Goal: Navigation & Orientation: Understand site structure

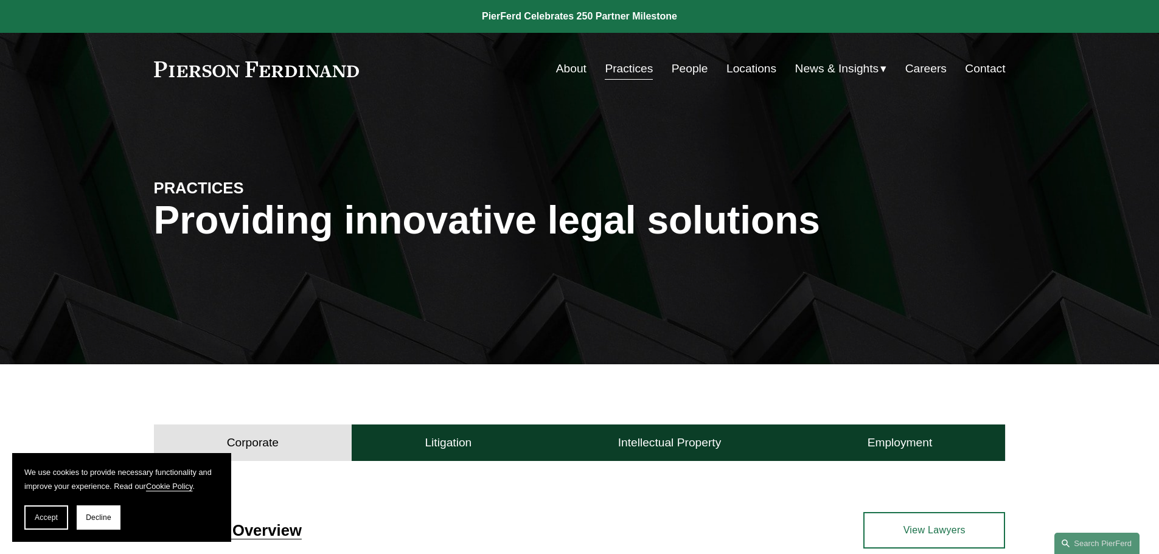
scroll to position [365, 0]
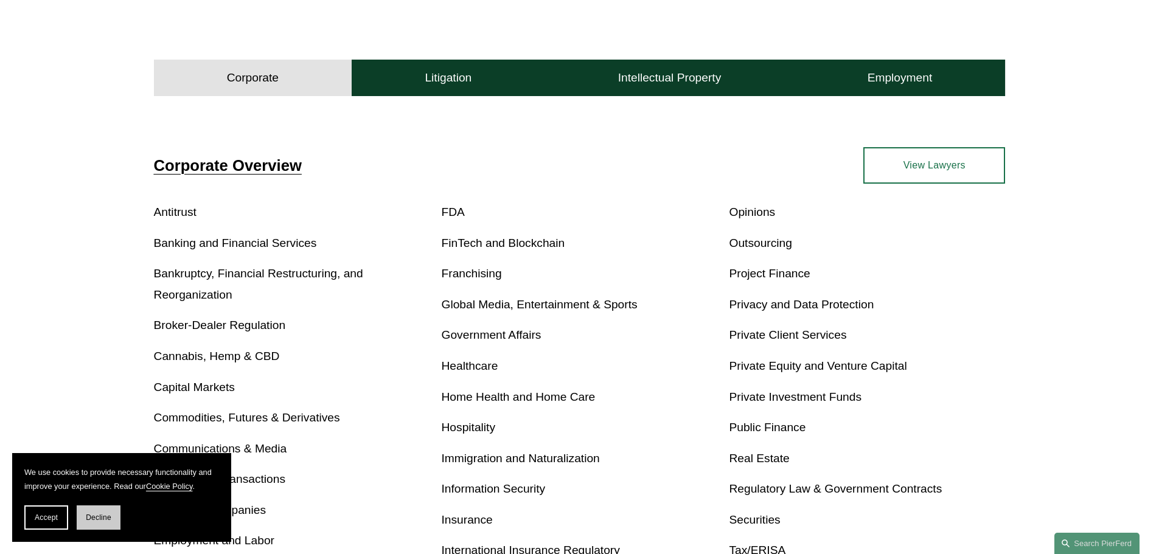
click at [97, 516] on span "Decline" at bounding box center [99, 517] width 26 height 9
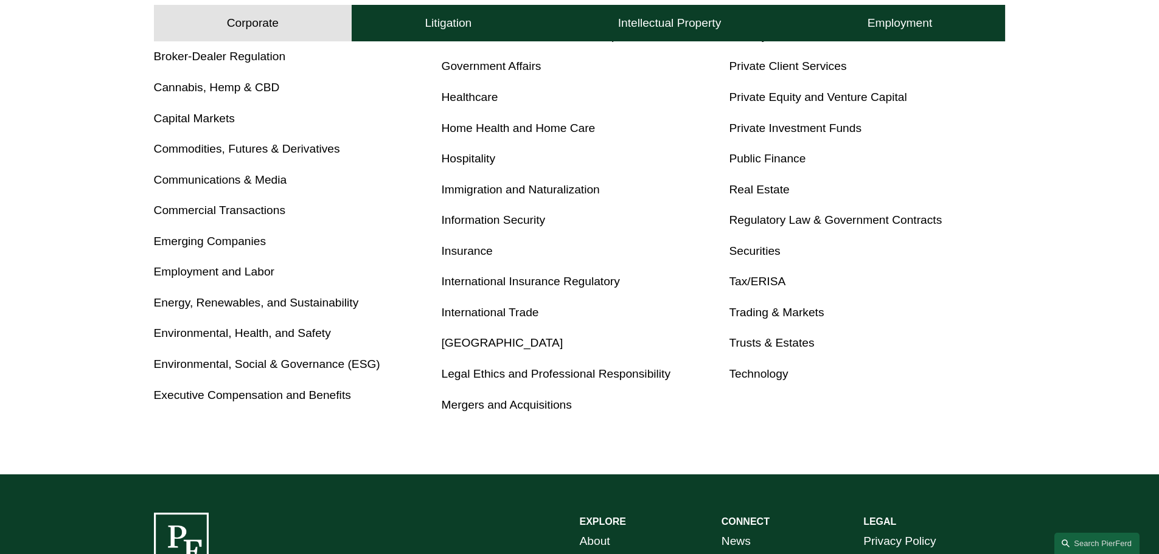
scroll to position [833, 0]
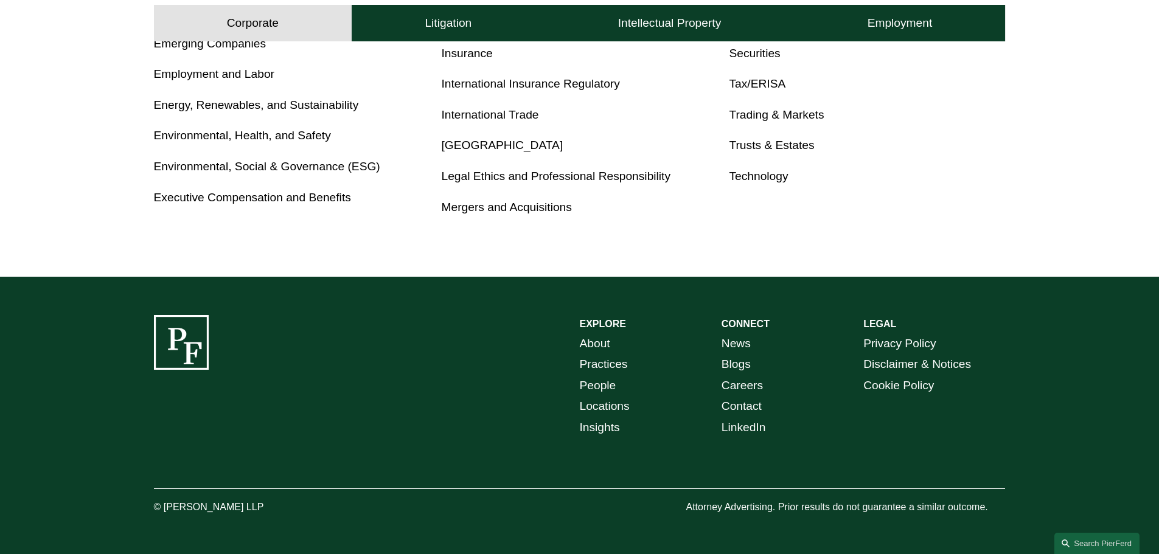
click at [590, 384] on link "People" at bounding box center [598, 385] width 36 height 21
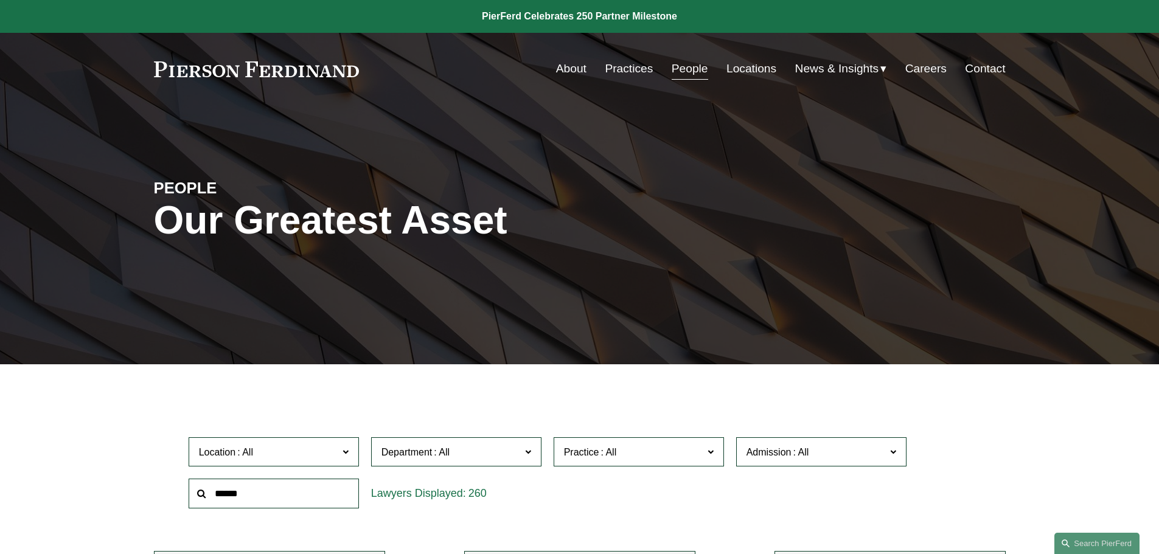
click at [569, 66] on link "About" at bounding box center [571, 68] width 30 height 23
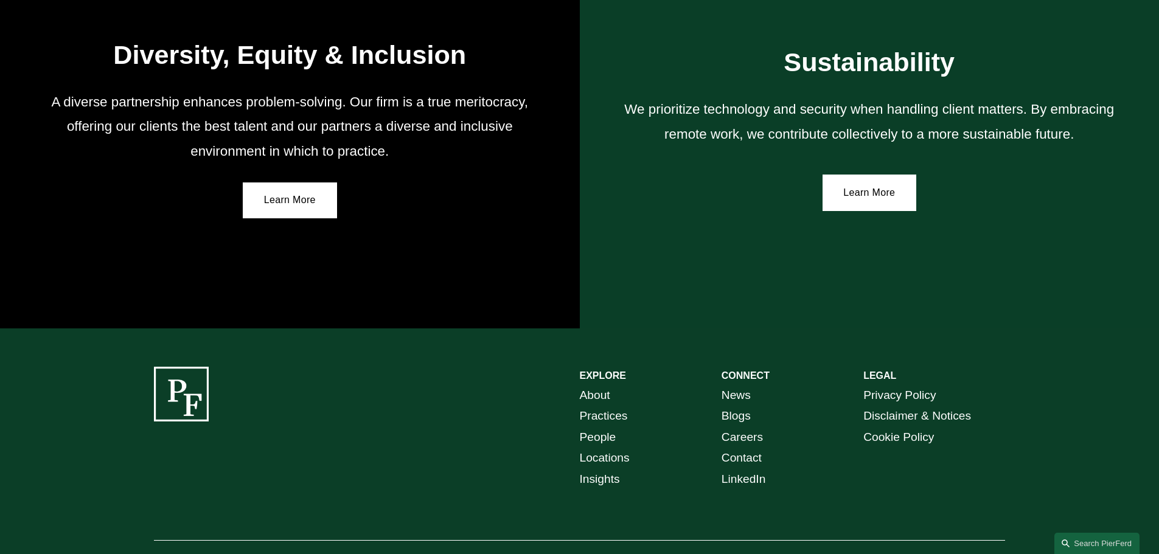
scroll to position [2247, 0]
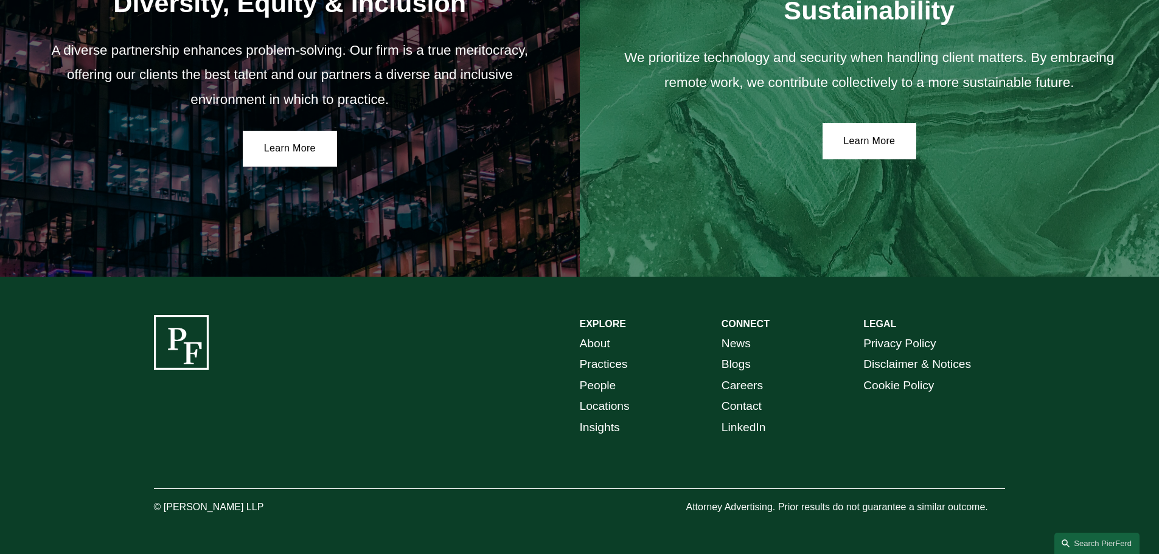
click at [595, 345] on link "About" at bounding box center [595, 343] width 30 height 21
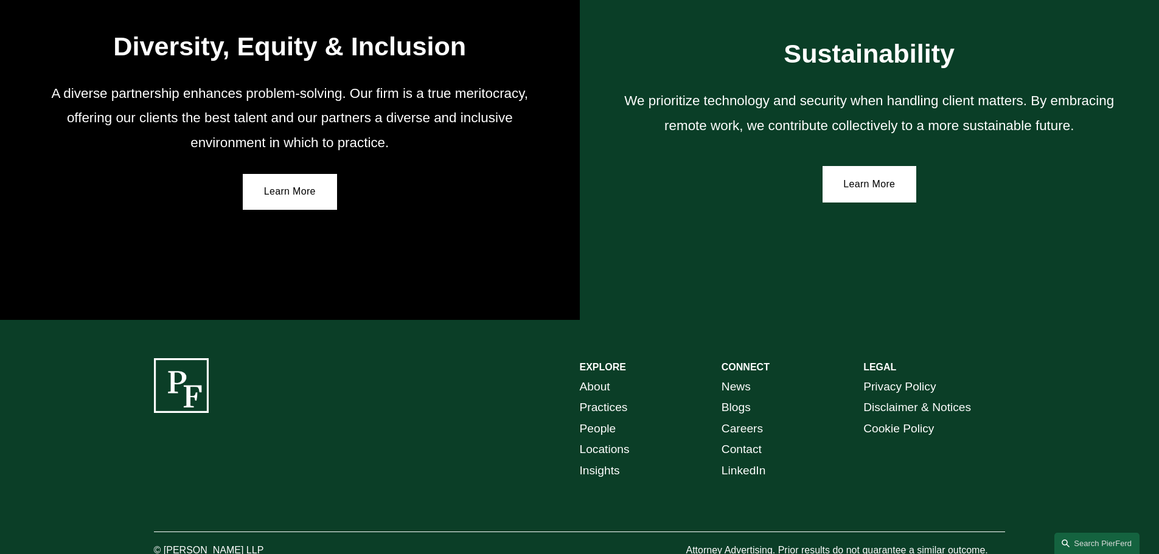
scroll to position [2247, 0]
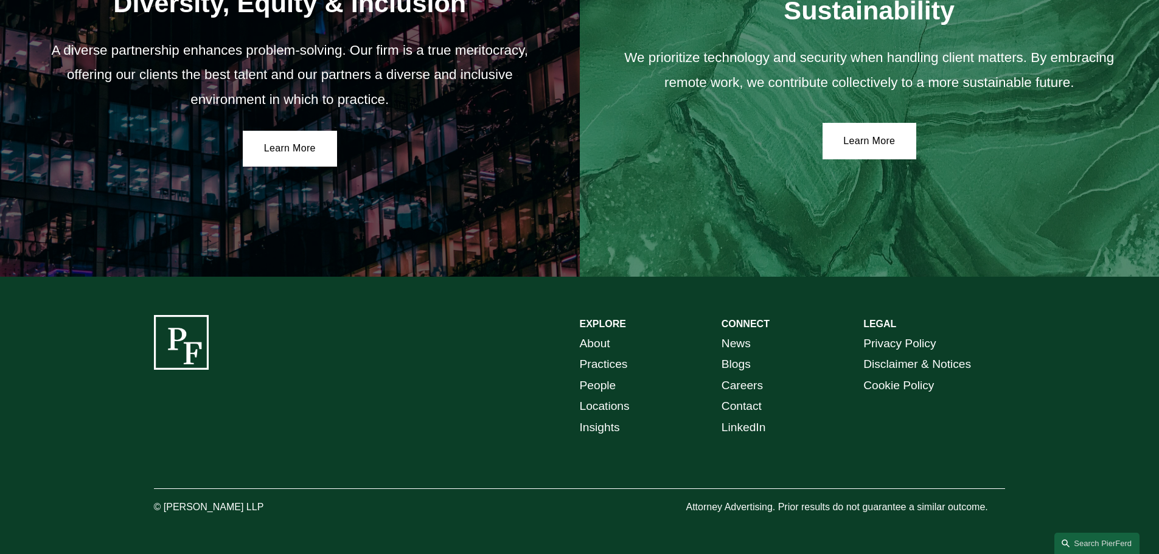
click at [595, 383] on link "People" at bounding box center [598, 385] width 36 height 21
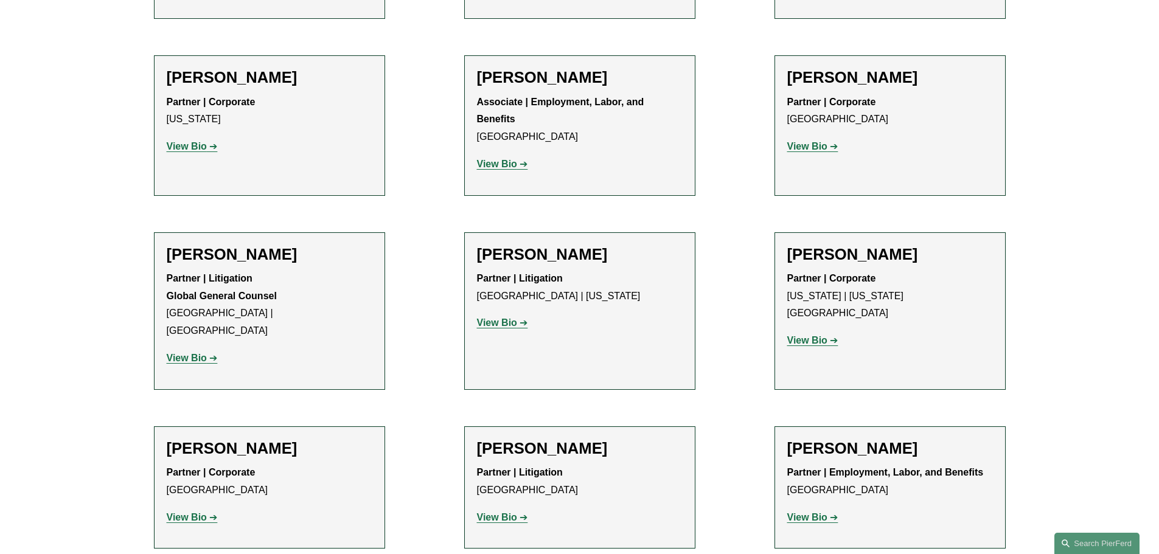
scroll to position [6265, 0]
